Goal: Check status

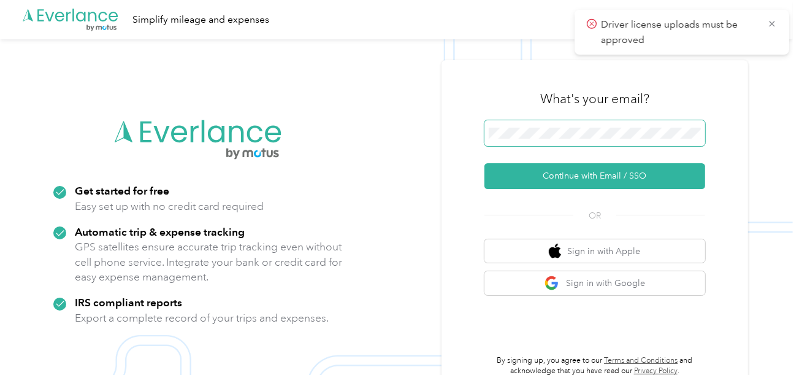
drag, startPoint x: 0, startPoint y: 0, endPoint x: 588, endPoint y: 145, distance: 605.5
click at [589, 140] on span at bounding box center [594, 133] width 221 height 26
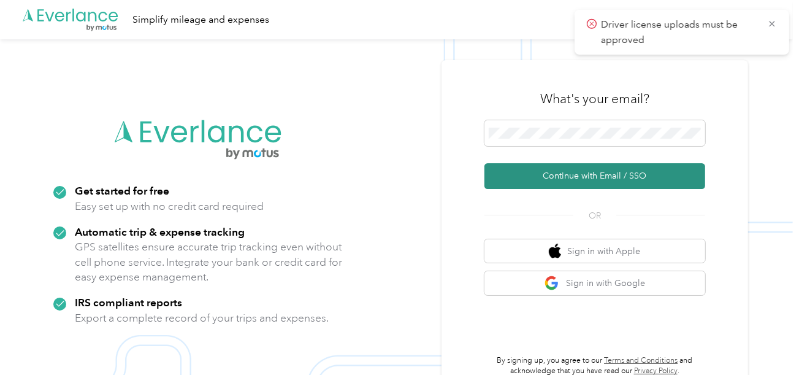
click at [543, 182] on button "Continue with Email / SSO" at bounding box center [594, 176] width 221 height 26
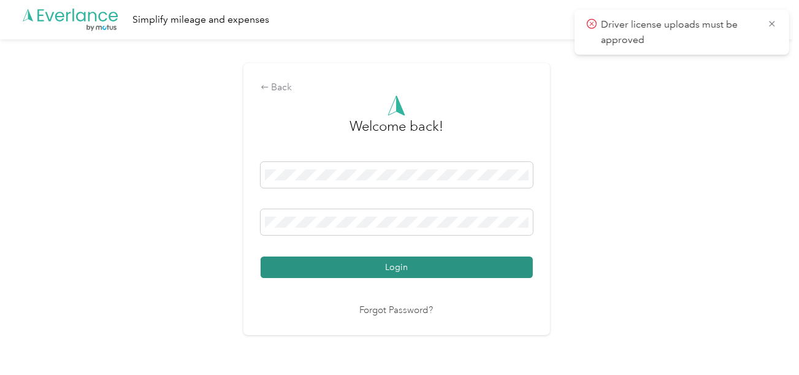
drag, startPoint x: 465, startPoint y: 265, endPoint x: 563, endPoint y: 248, distance: 99.0
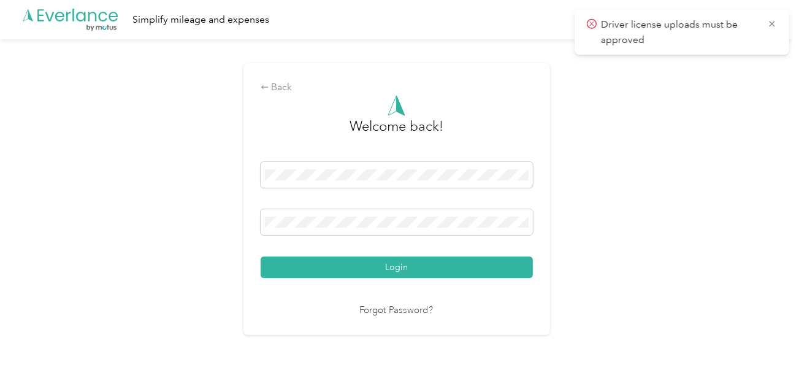
click at [471, 264] on button "Login" at bounding box center [397, 266] width 272 height 21
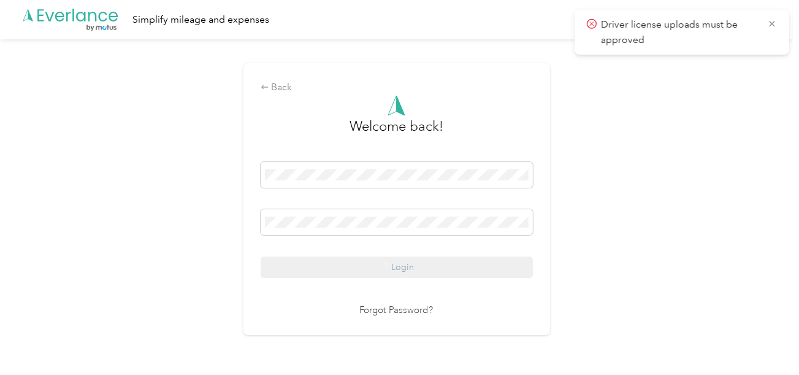
drag, startPoint x: 685, startPoint y: 217, endPoint x: 696, endPoint y: 221, distance: 11.8
click at [687, 217] on div "Back Welcome back! Login Forgot Password?" at bounding box center [396, 204] width 793 height 330
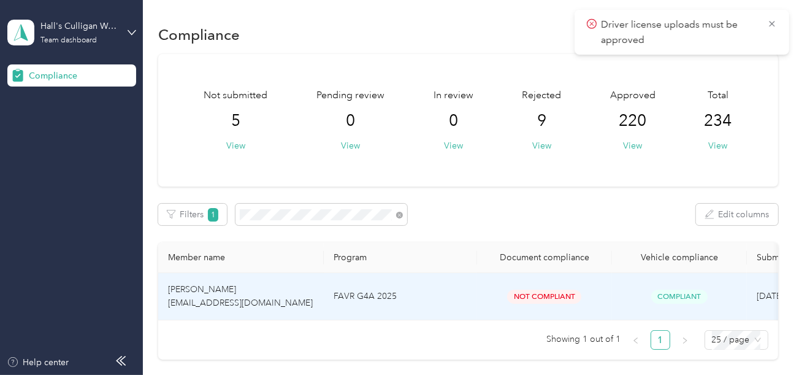
click at [448, 305] on td "FAVR G4A 2025" at bounding box center [400, 296] width 153 height 47
